Goal: Check status: Check status

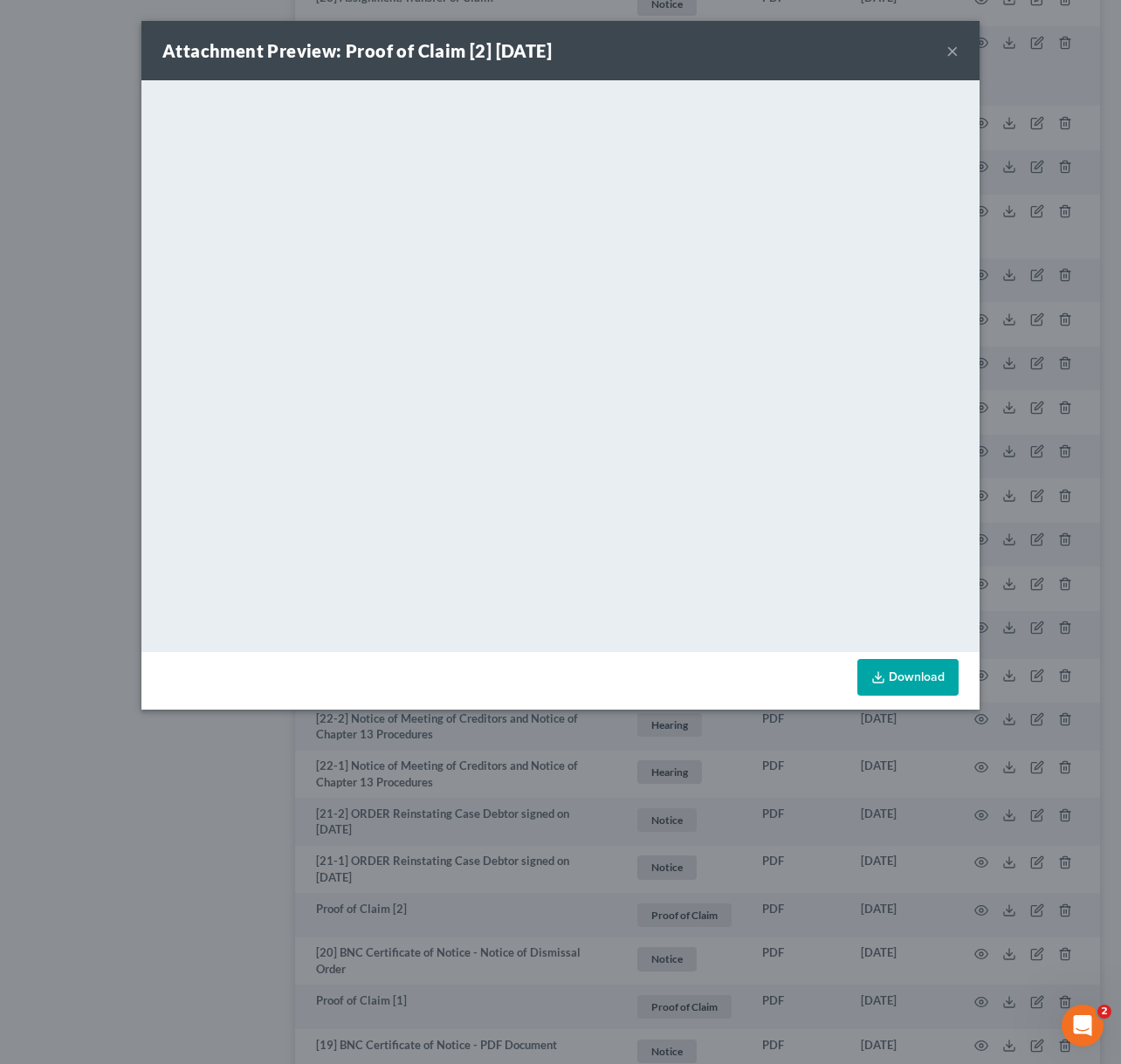
drag, startPoint x: 1003, startPoint y: 689, endPoint x: 994, endPoint y: 621, distance: 68.6
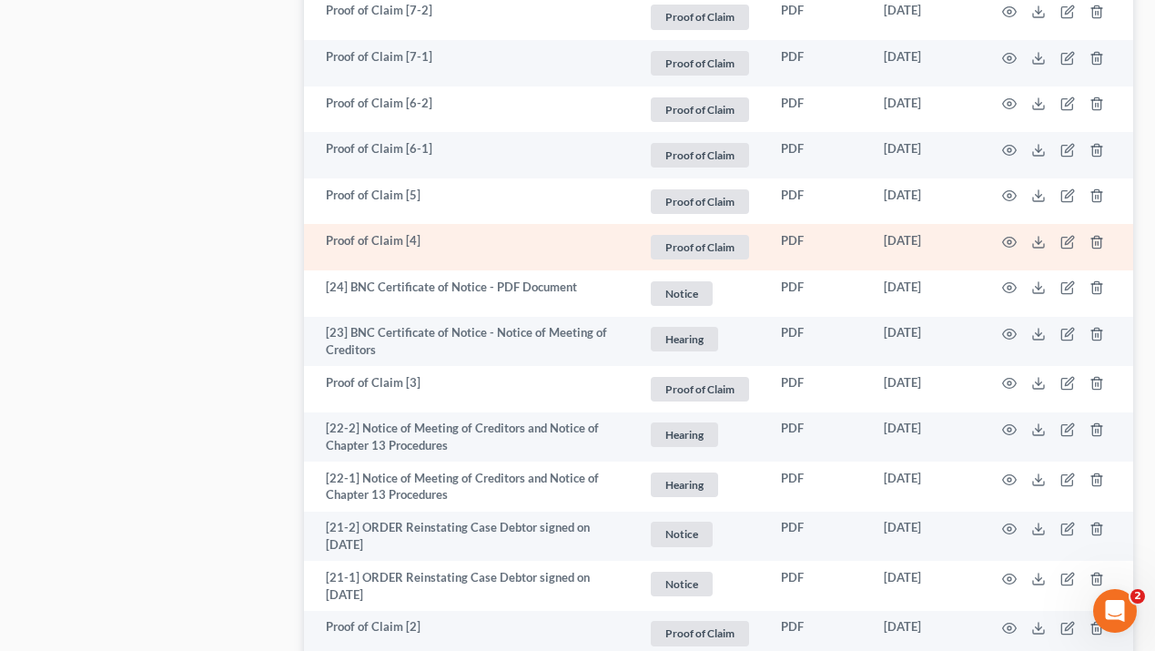
scroll to position [2132, 0]
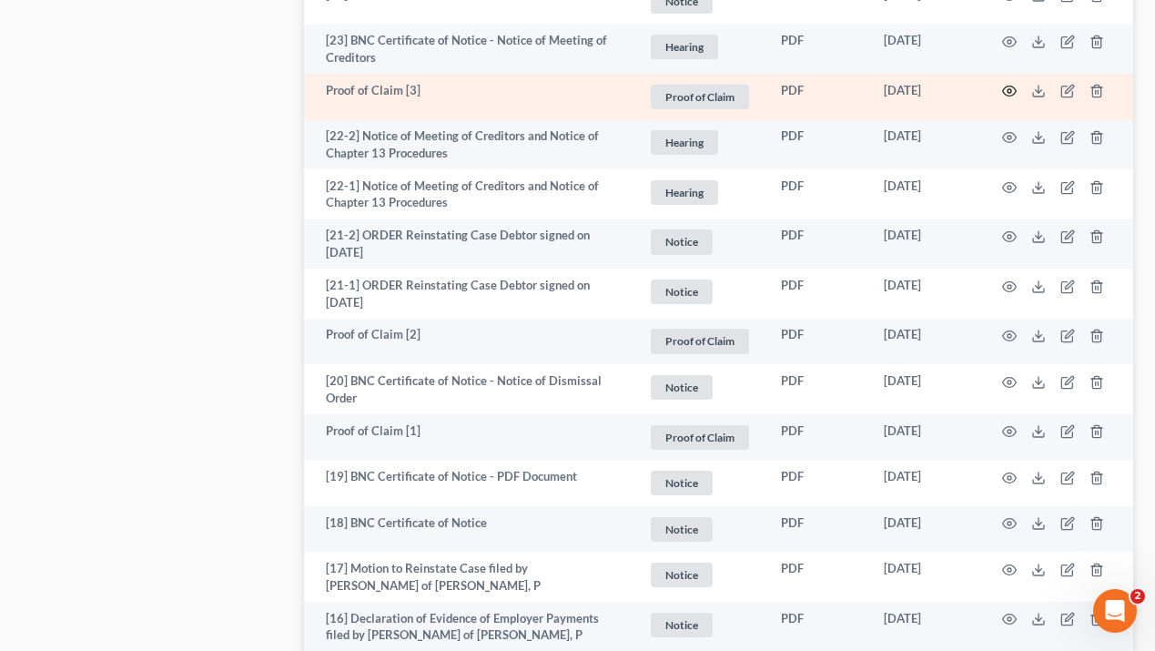
click at [1007, 87] on icon "button" at bounding box center [1009, 91] width 15 height 15
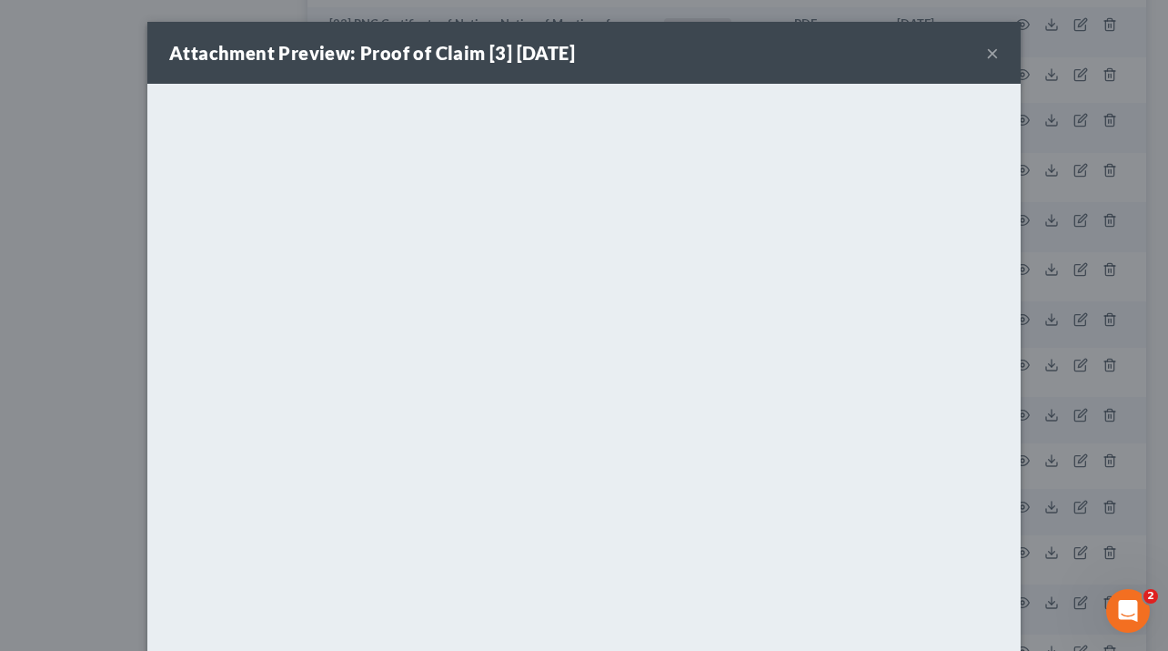
click at [987, 51] on button "×" at bounding box center [992, 53] width 13 height 22
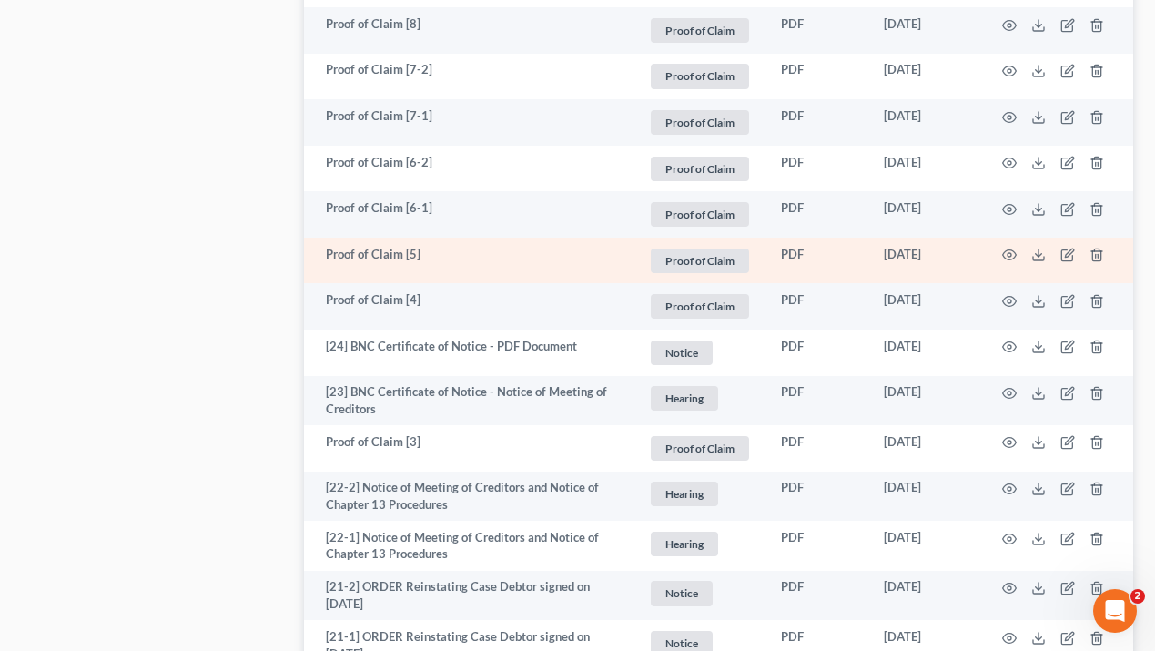
scroll to position [1779, 0]
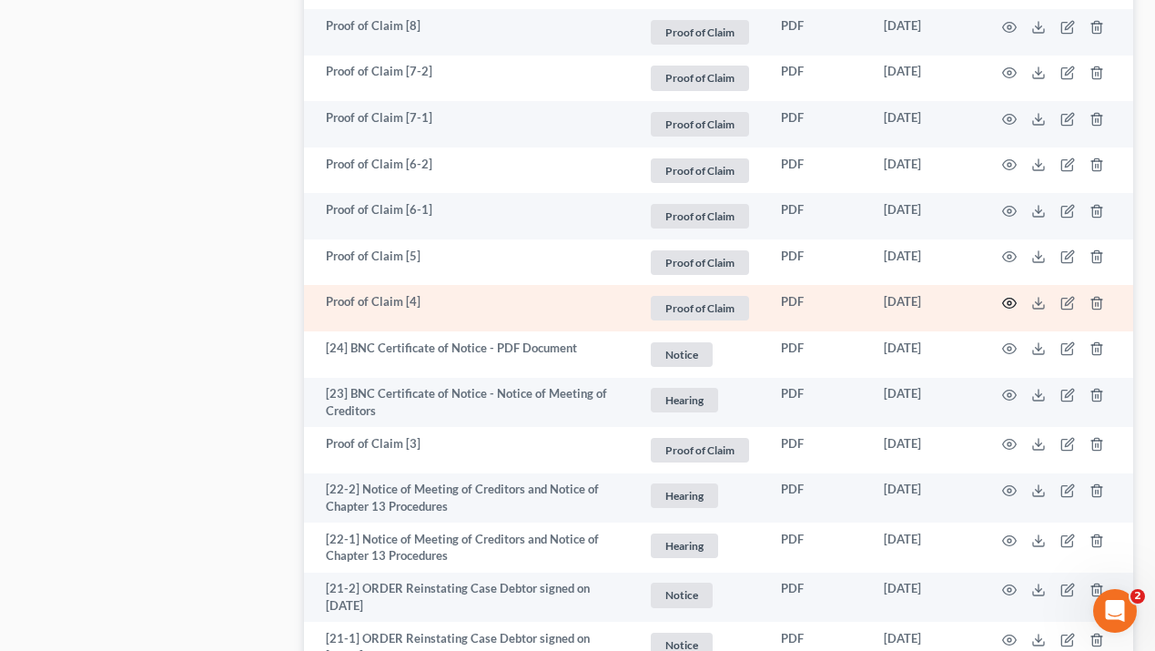
click at [1004, 303] on icon "button" at bounding box center [1009, 303] width 15 height 15
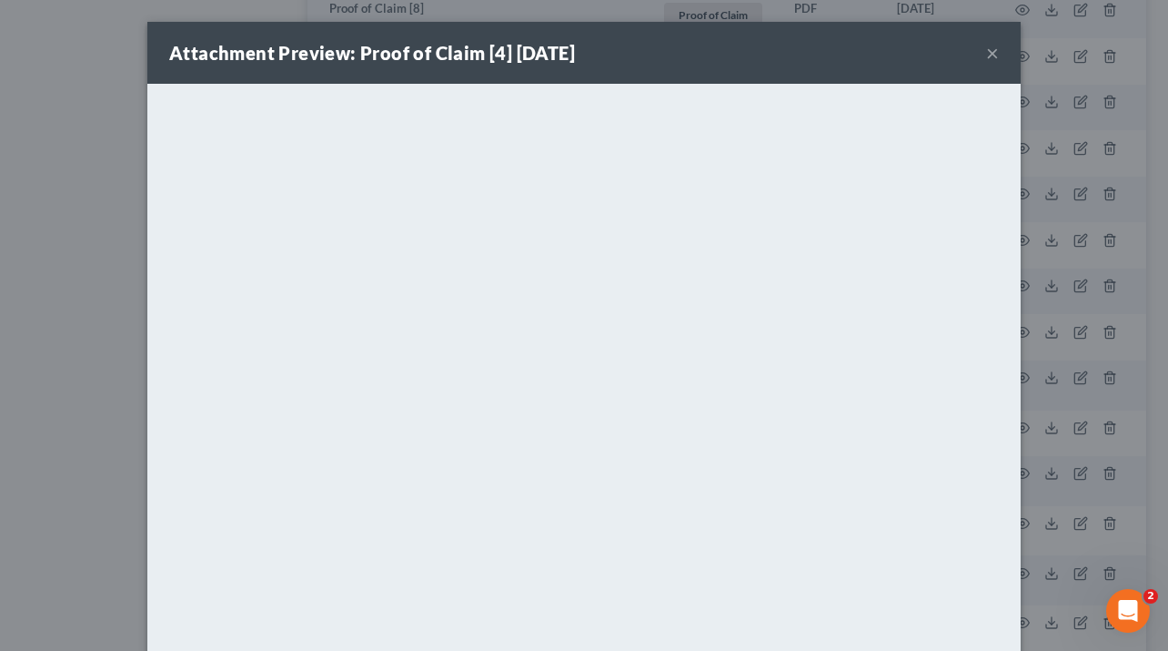
click at [992, 58] on button "×" at bounding box center [992, 53] width 13 height 22
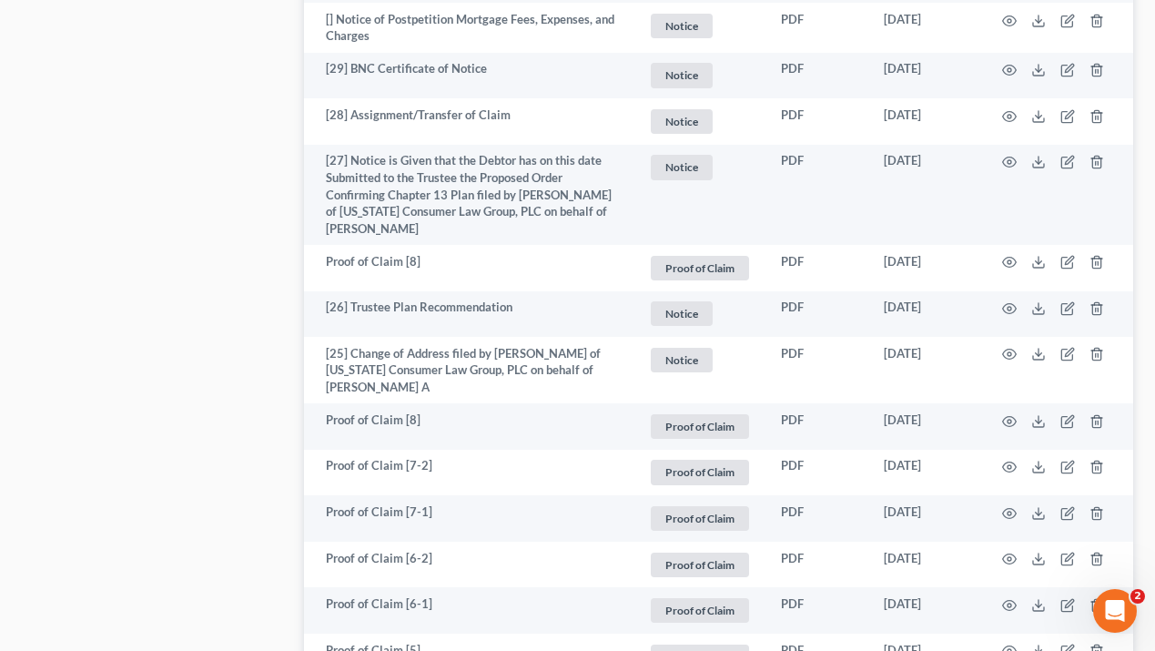
scroll to position [1803, 0]
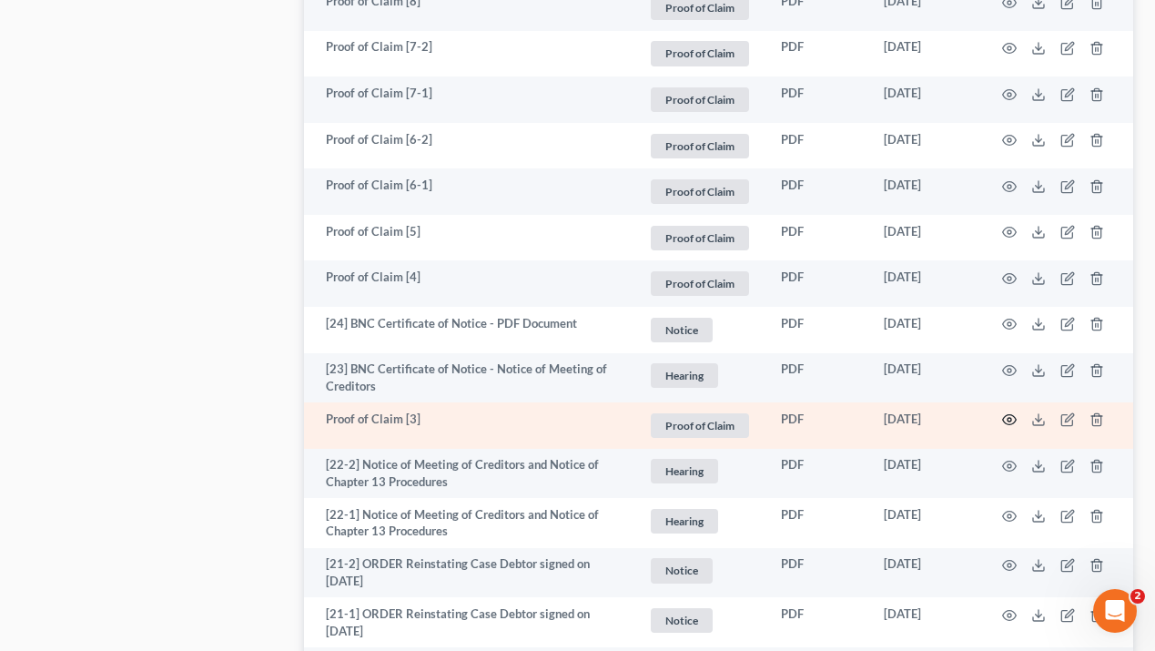
click at [1005, 415] on icon "button" at bounding box center [1009, 419] width 15 height 15
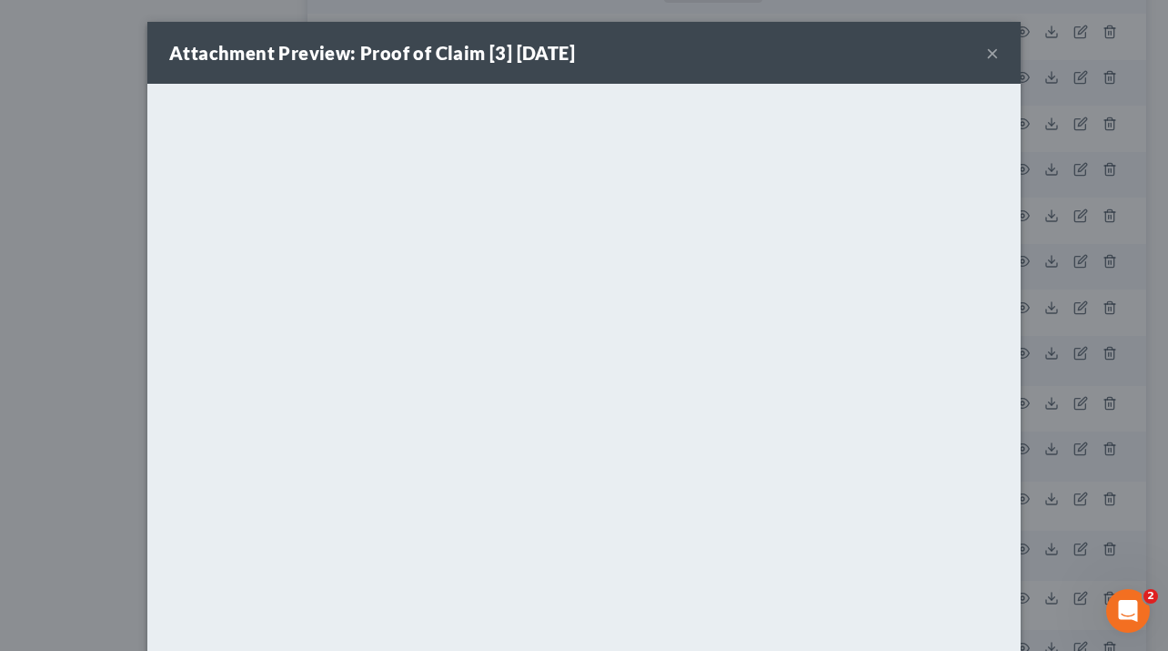
click at [989, 51] on button "×" at bounding box center [992, 53] width 13 height 22
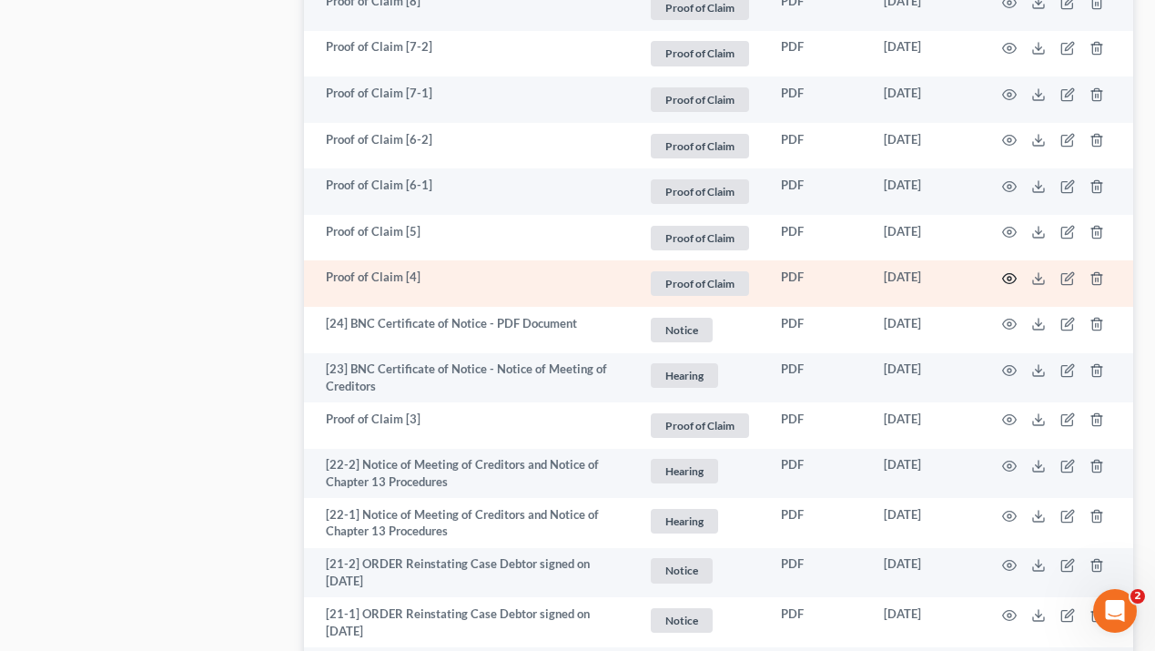
click at [1011, 278] on icon "button" at bounding box center [1009, 278] width 15 height 15
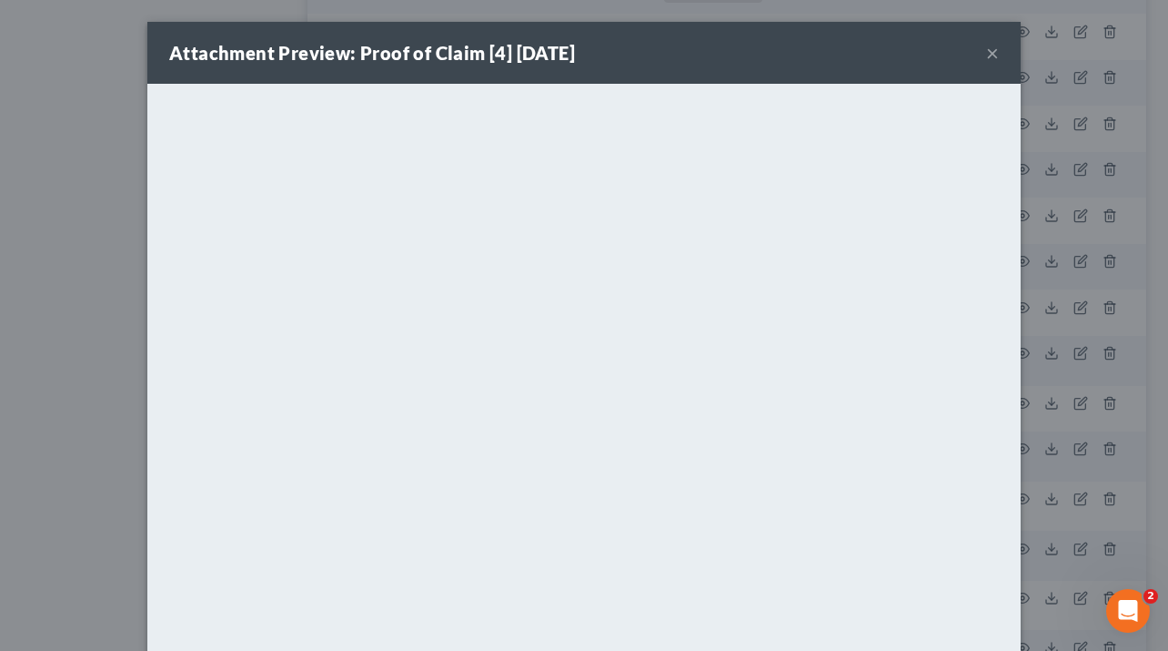
click at [988, 56] on button "×" at bounding box center [992, 53] width 13 height 22
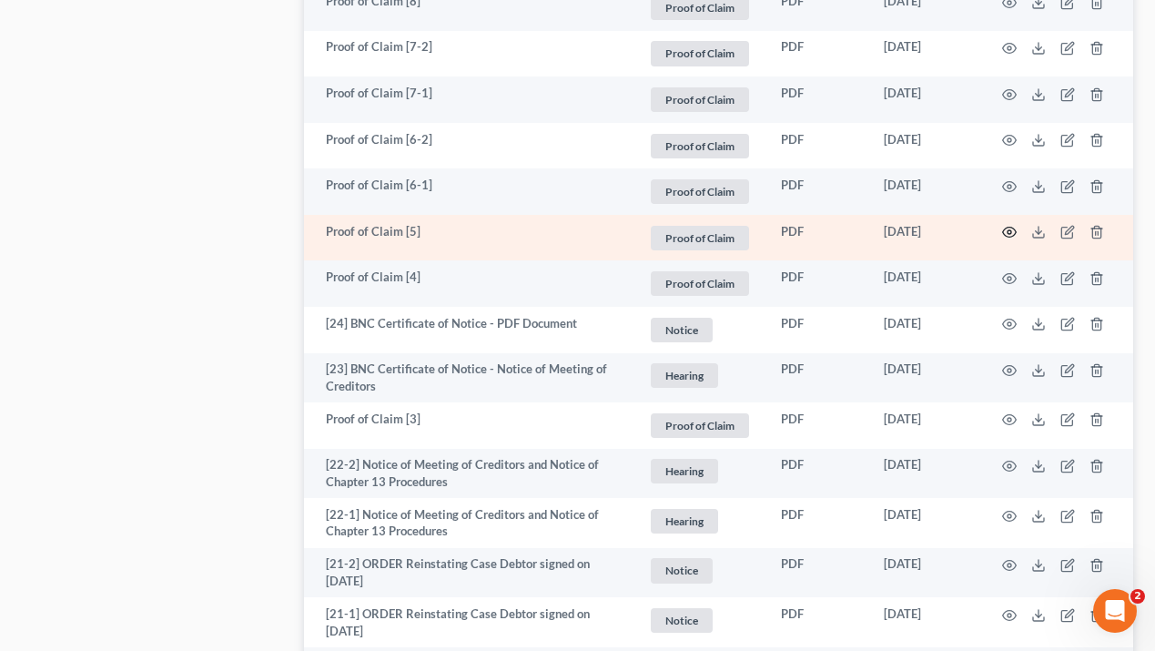
click at [1015, 238] on icon "button" at bounding box center [1009, 232] width 15 height 15
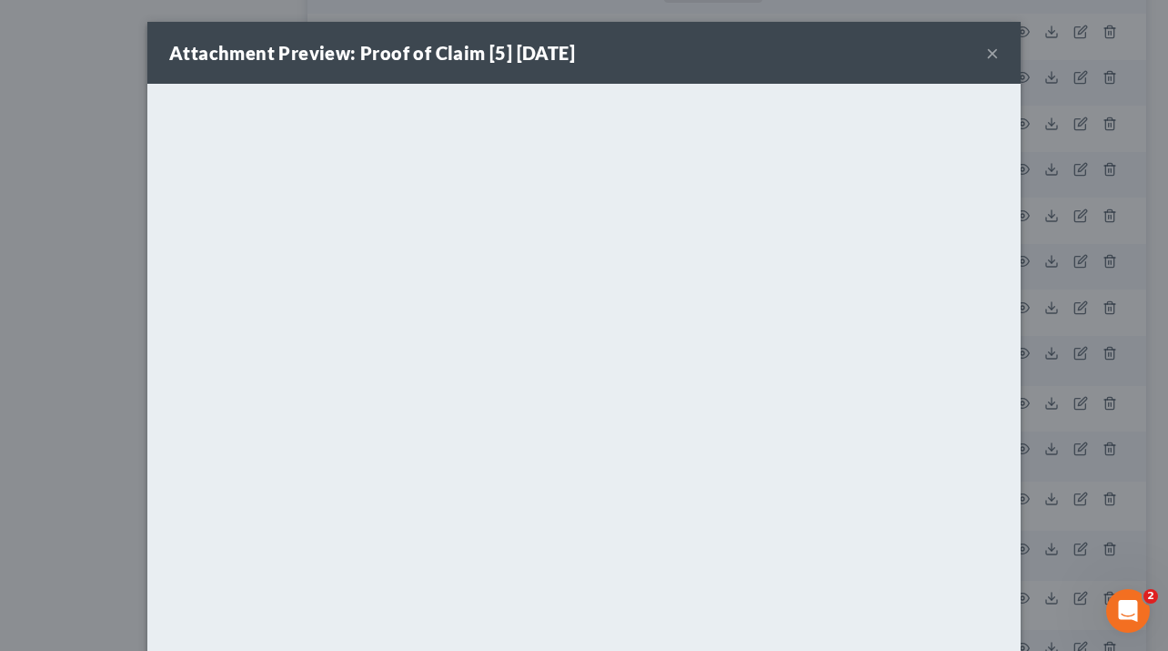
click at [995, 58] on div "Attachment Preview: Proof of Claim [5] 08/08/2023 ×" at bounding box center [584, 53] width 874 height 62
click at [991, 56] on div "Attachment Preview: Proof of Claim [5] 08/08/2023 ×" at bounding box center [584, 53] width 874 height 62
click at [986, 59] on button "×" at bounding box center [992, 53] width 13 height 22
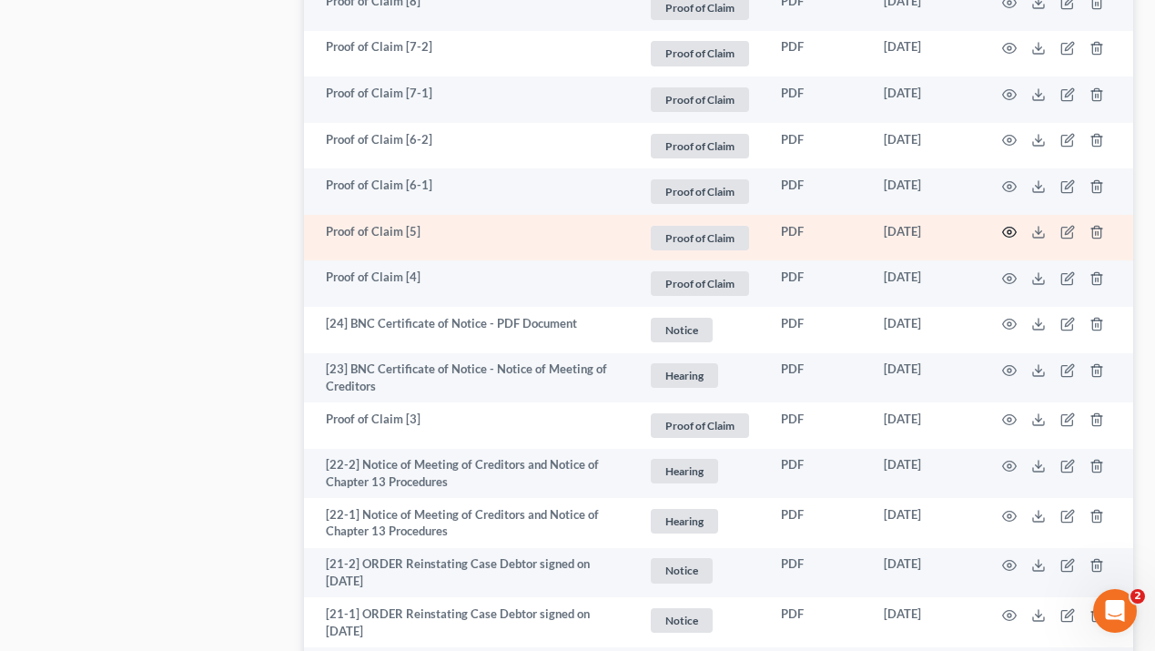
click at [1008, 232] on icon "button" at bounding box center [1009, 232] width 15 height 15
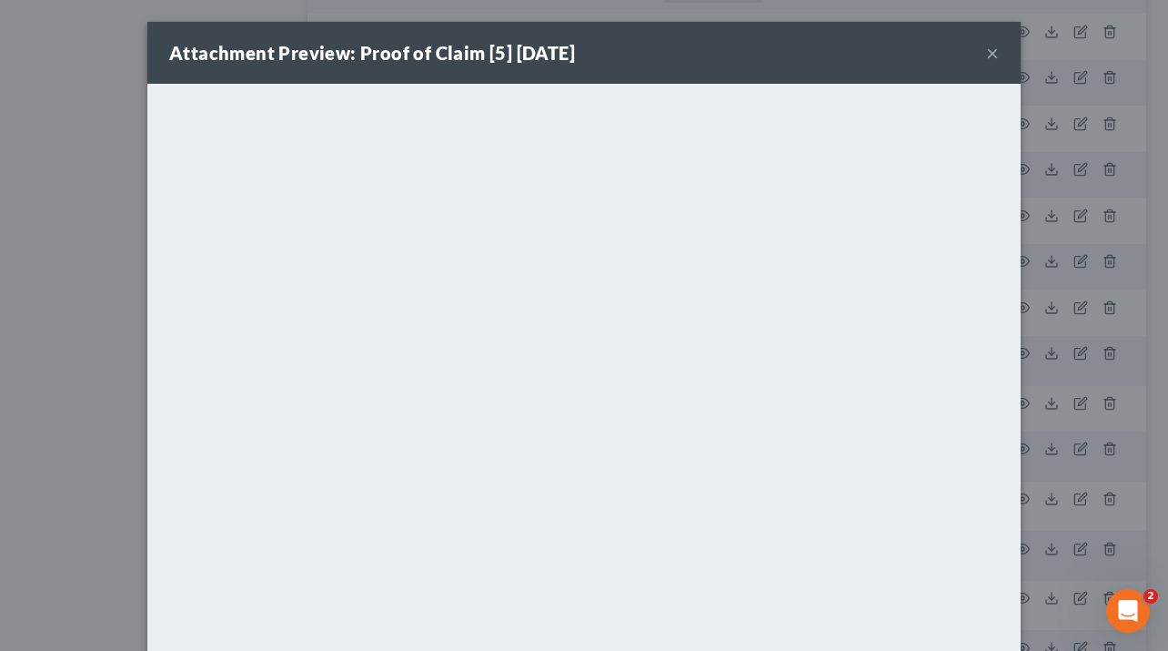
click at [993, 50] on div "Attachment Preview: Proof of Claim [5] 08/08/2023 ×" at bounding box center [584, 53] width 874 height 62
click at [987, 56] on button "×" at bounding box center [992, 53] width 13 height 22
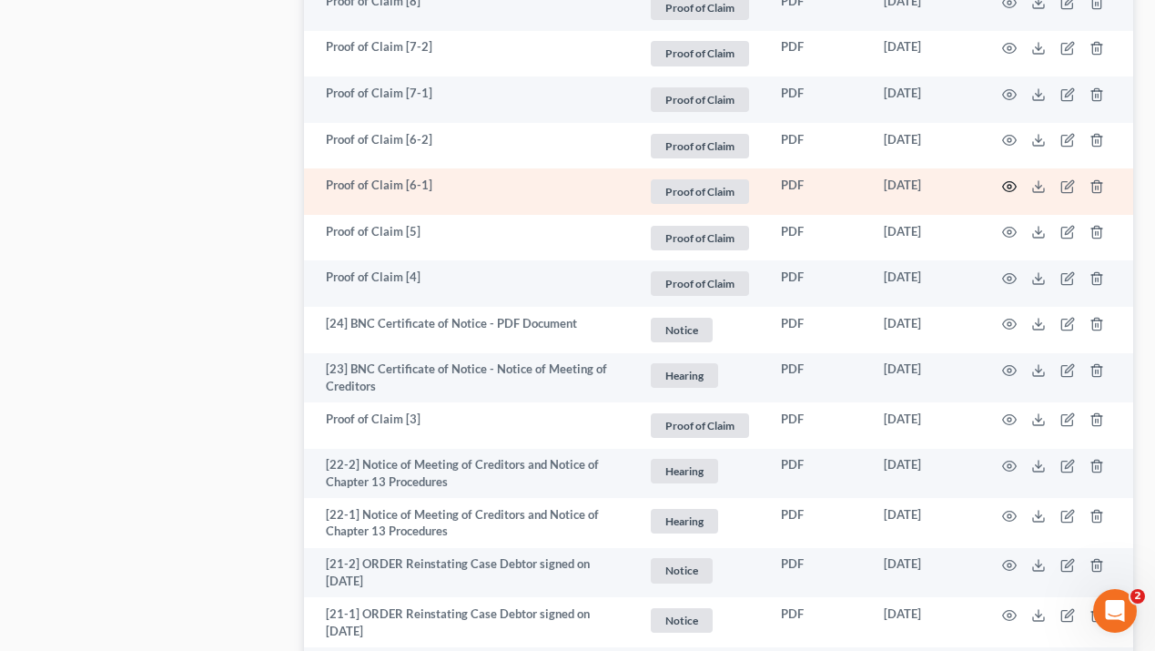
click at [1004, 185] on icon "button" at bounding box center [1009, 186] width 15 height 15
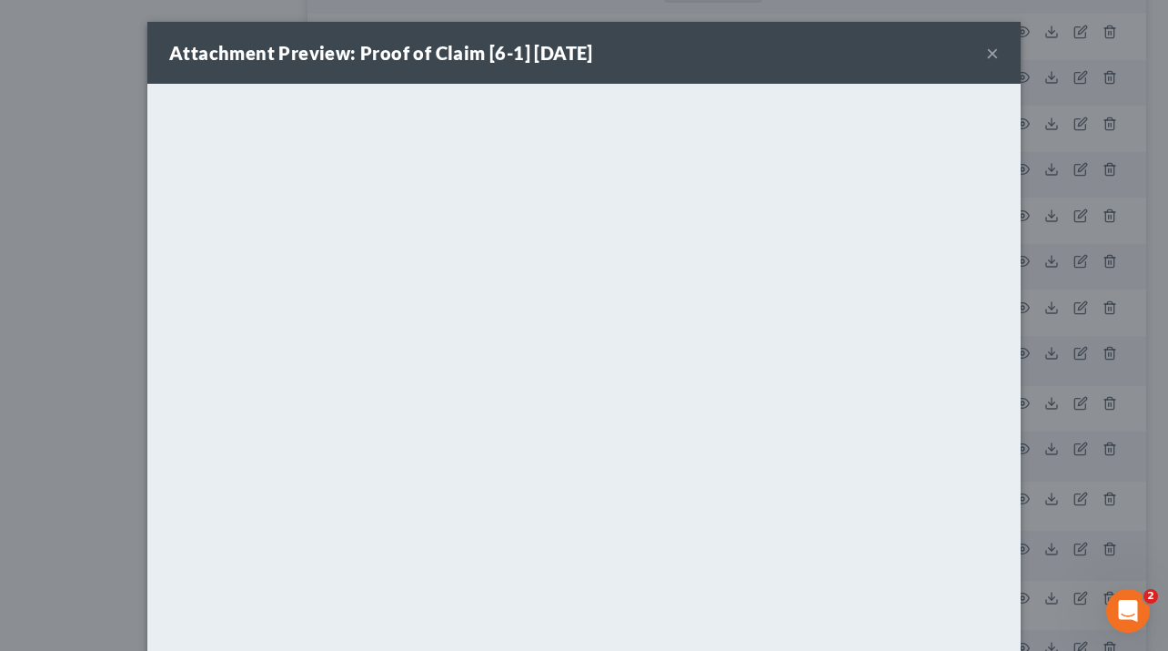
click at [988, 51] on button "×" at bounding box center [992, 53] width 13 height 22
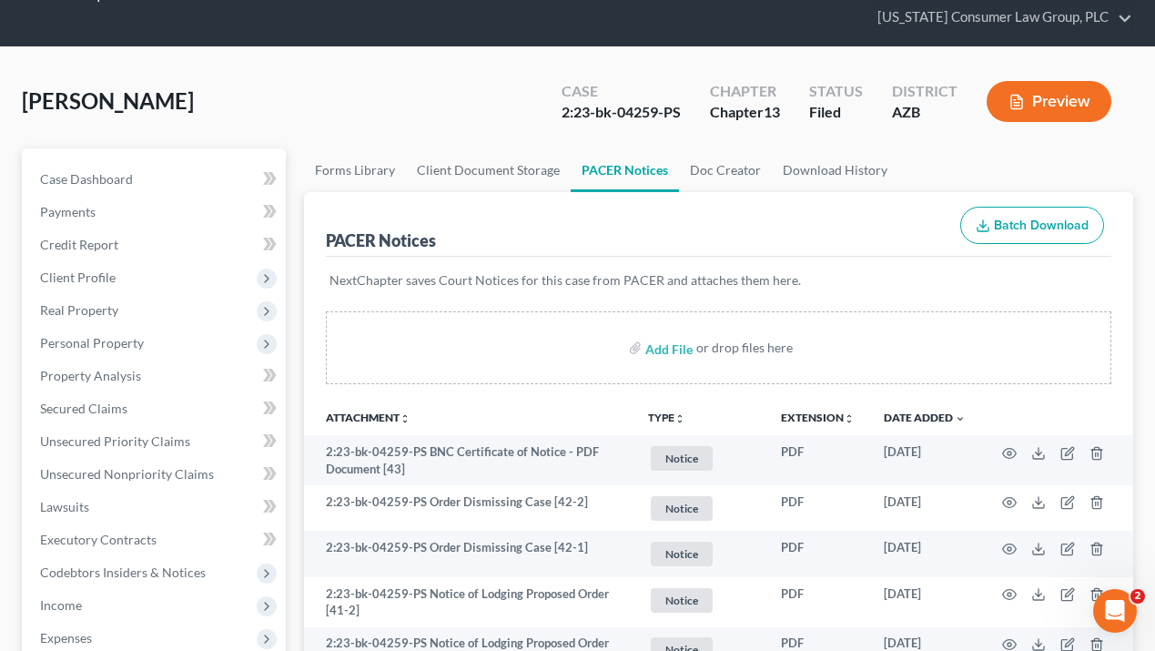
scroll to position [0, 0]
